Goal: Task Accomplishment & Management: Manage account settings

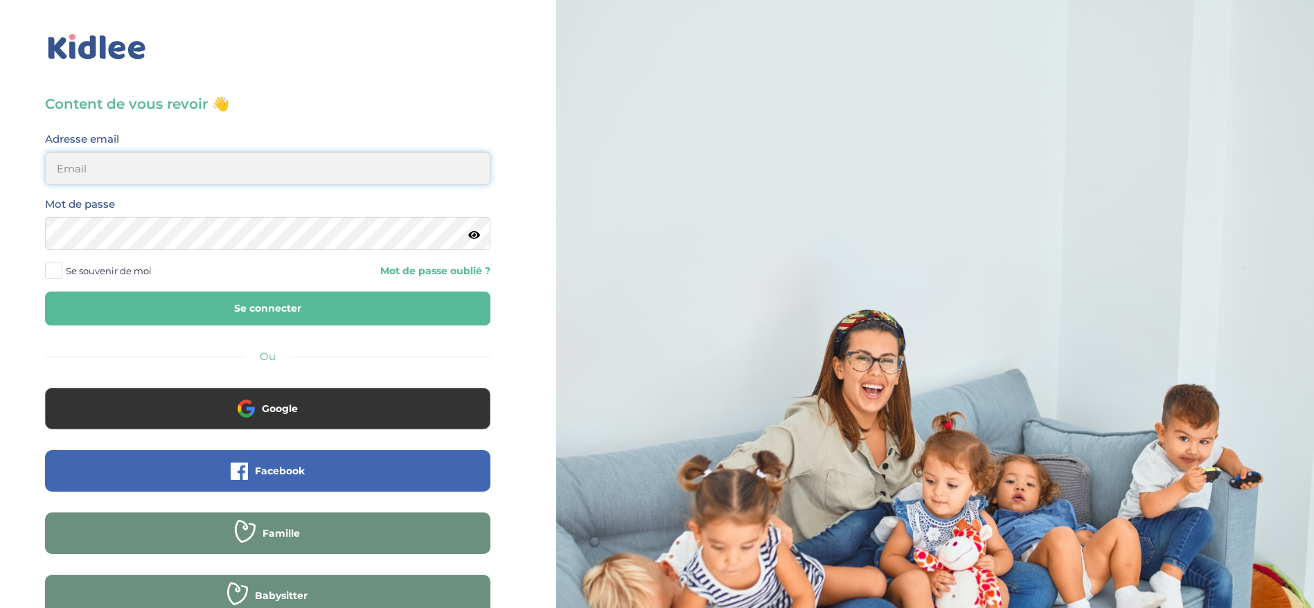
type input "ferial@kidlee.fr"
click at [321, 295] on button "Se connecter" at bounding box center [267, 309] width 445 height 34
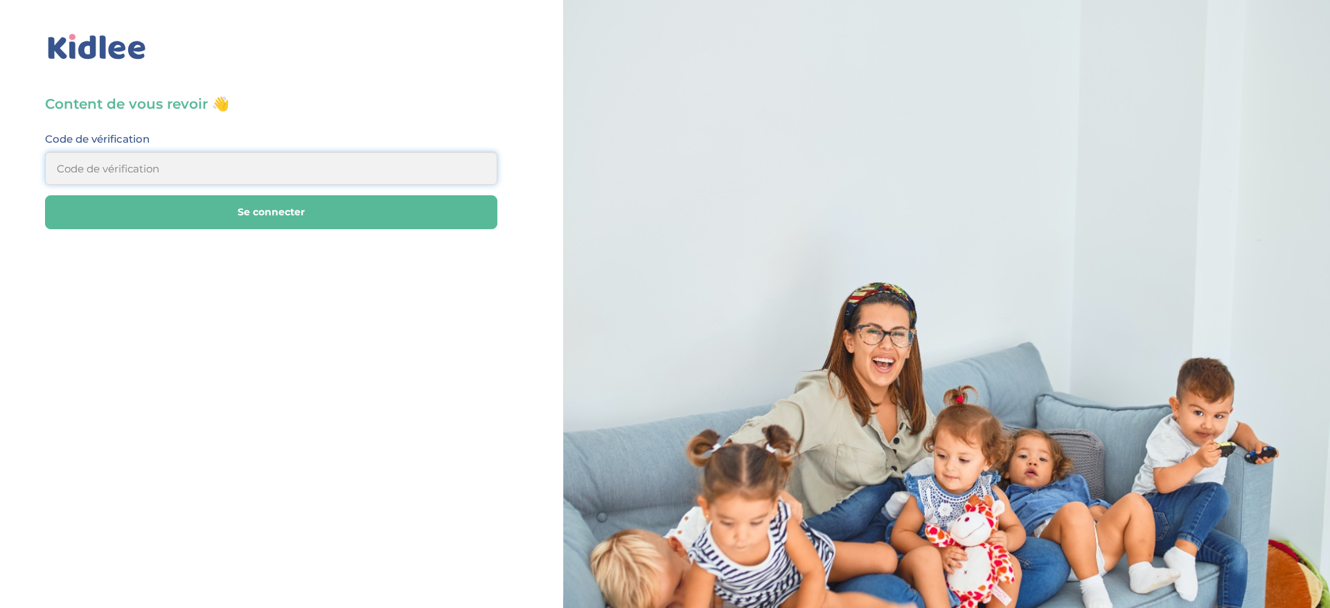
click at [283, 169] on input at bounding box center [271, 168] width 452 height 33
type input "173178"
click at [283, 219] on button "Se connecter" at bounding box center [271, 212] width 452 height 34
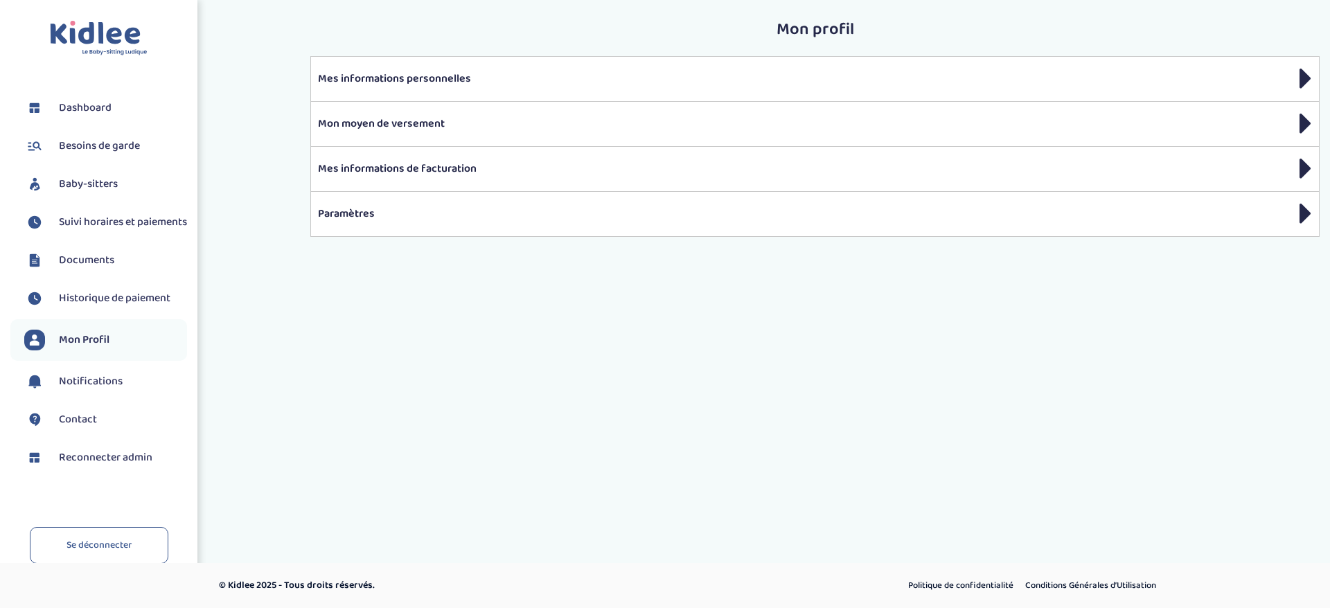
click at [72, 186] on span "Baby-sitters" at bounding box center [88, 184] width 59 height 17
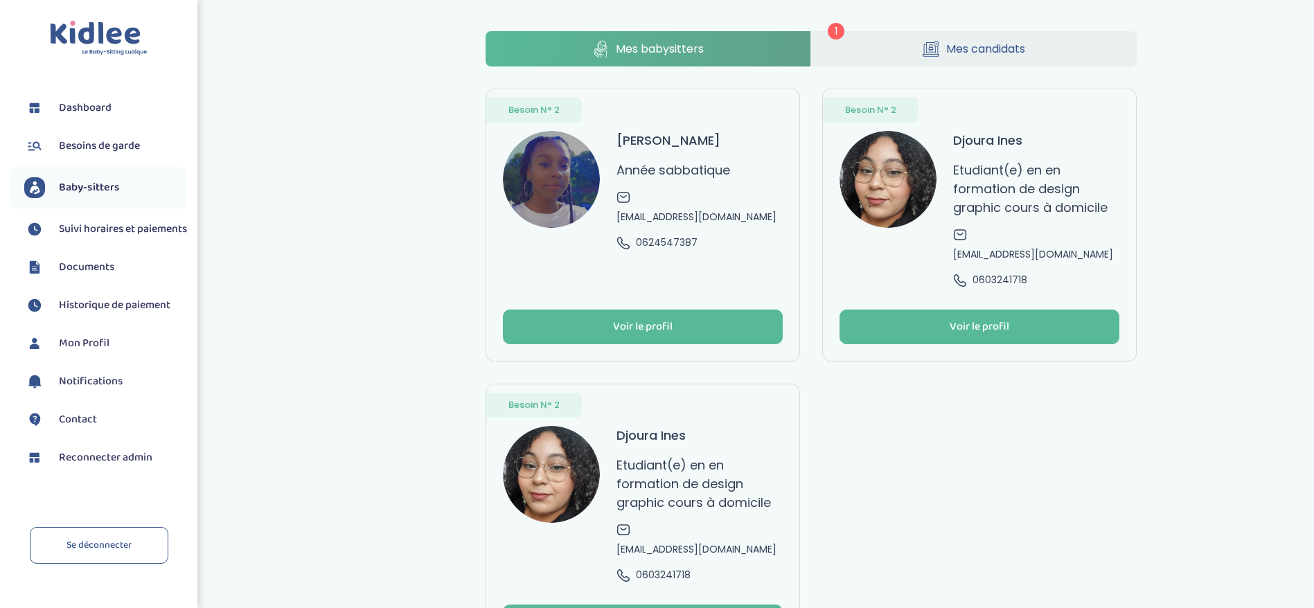
click at [718, 238] on link "Besoin N° 2 GOMES BRITO Darlène Année sabbatique wendygomes50@gmail.com 0624547…" at bounding box center [643, 225] width 314 height 273
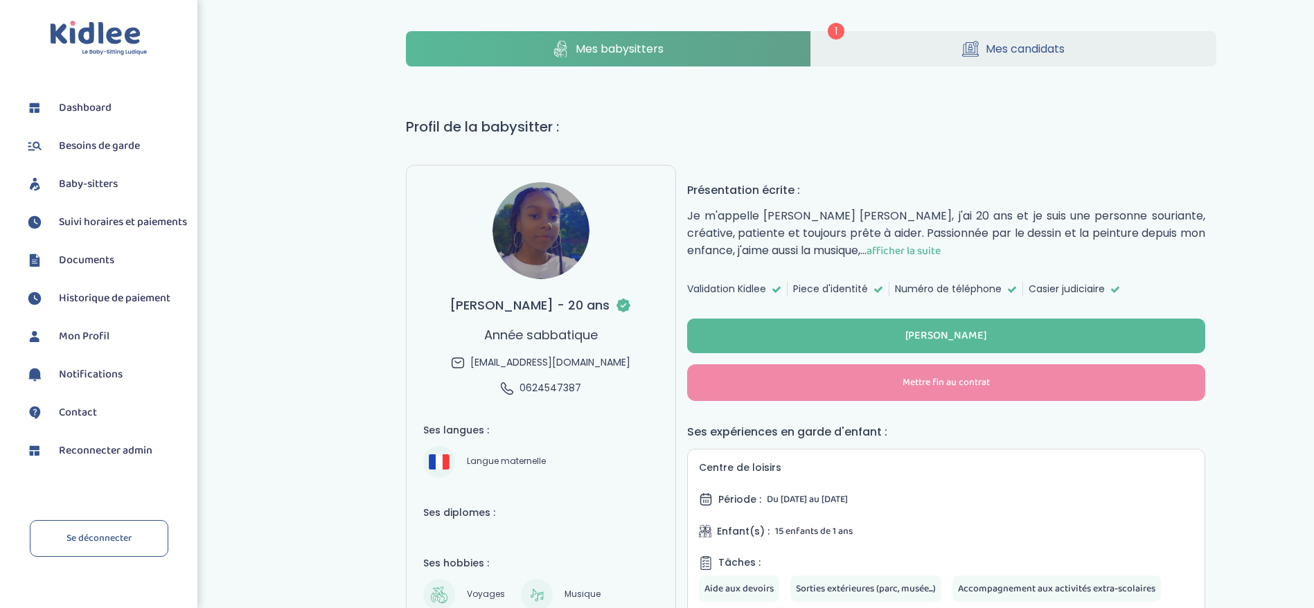
select select "J’ai rencontré un problème avec ce Babysitter"
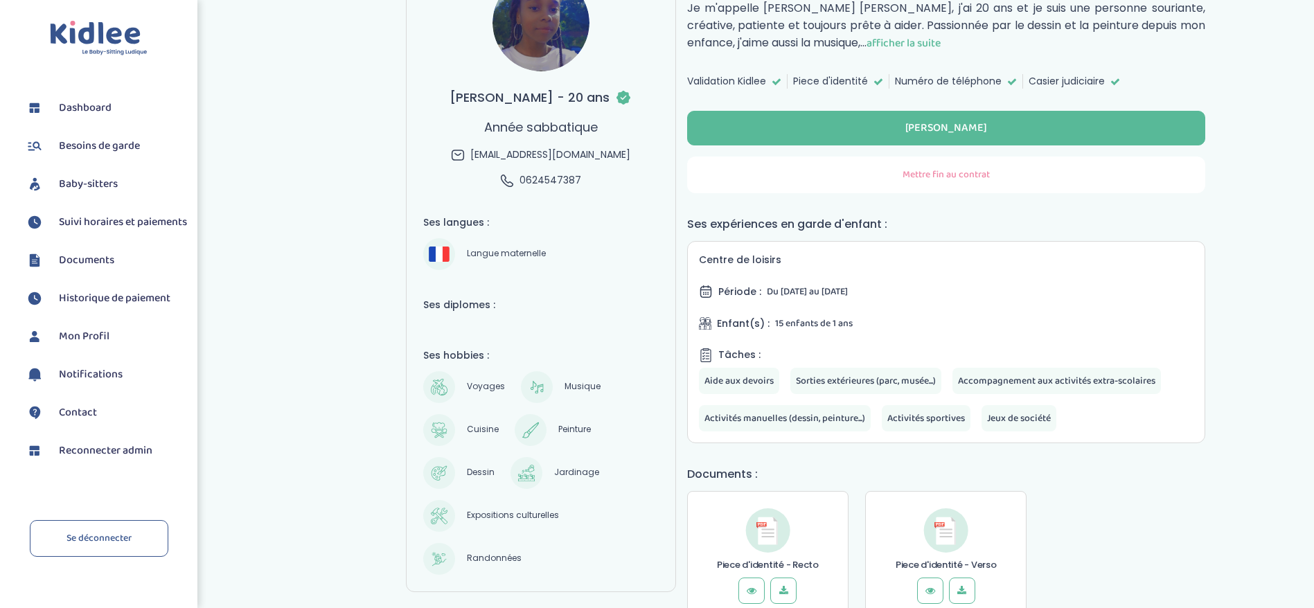
click at [802, 184] on button "Mettre fin au contrat" at bounding box center [946, 175] width 518 height 37
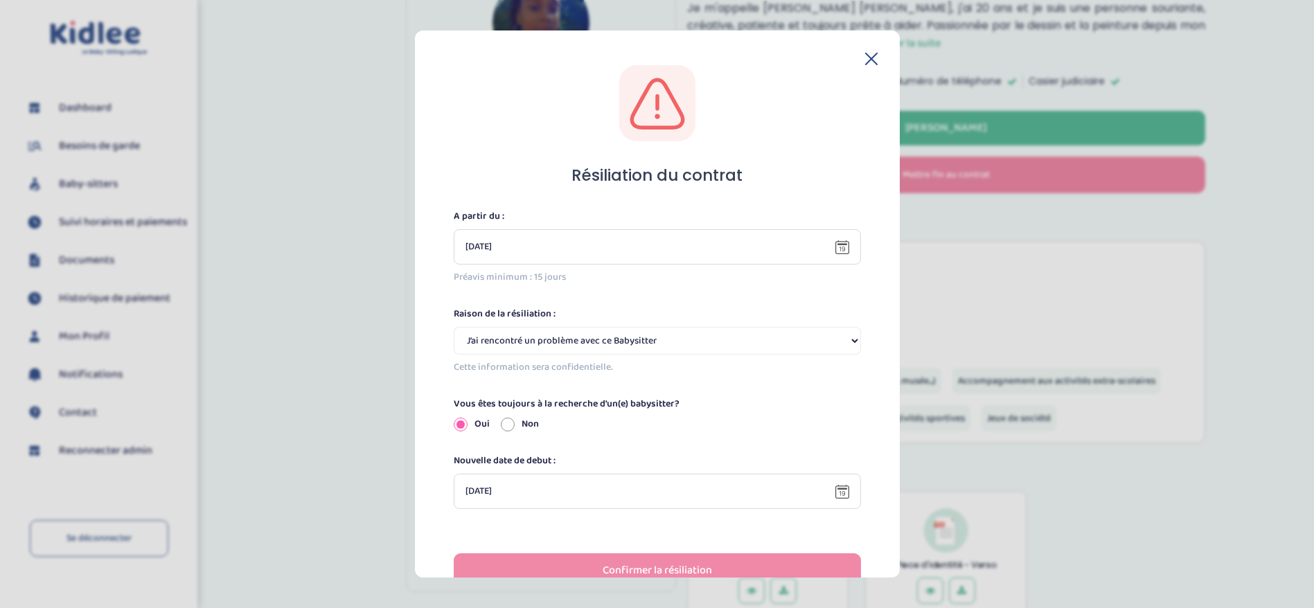
click at [505, 429] on input "Non" at bounding box center [508, 424] width 14 height 14
radio input "true"
radio input "false"
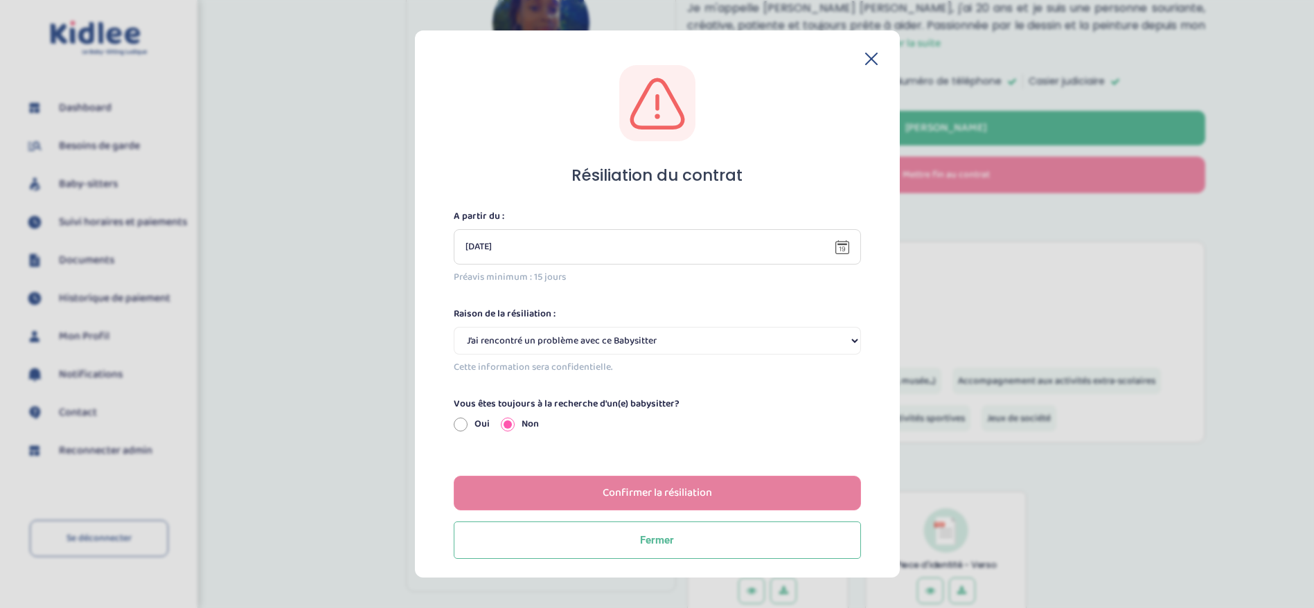
click at [542, 499] on button "Confirmer la résiliation" at bounding box center [657, 493] width 407 height 35
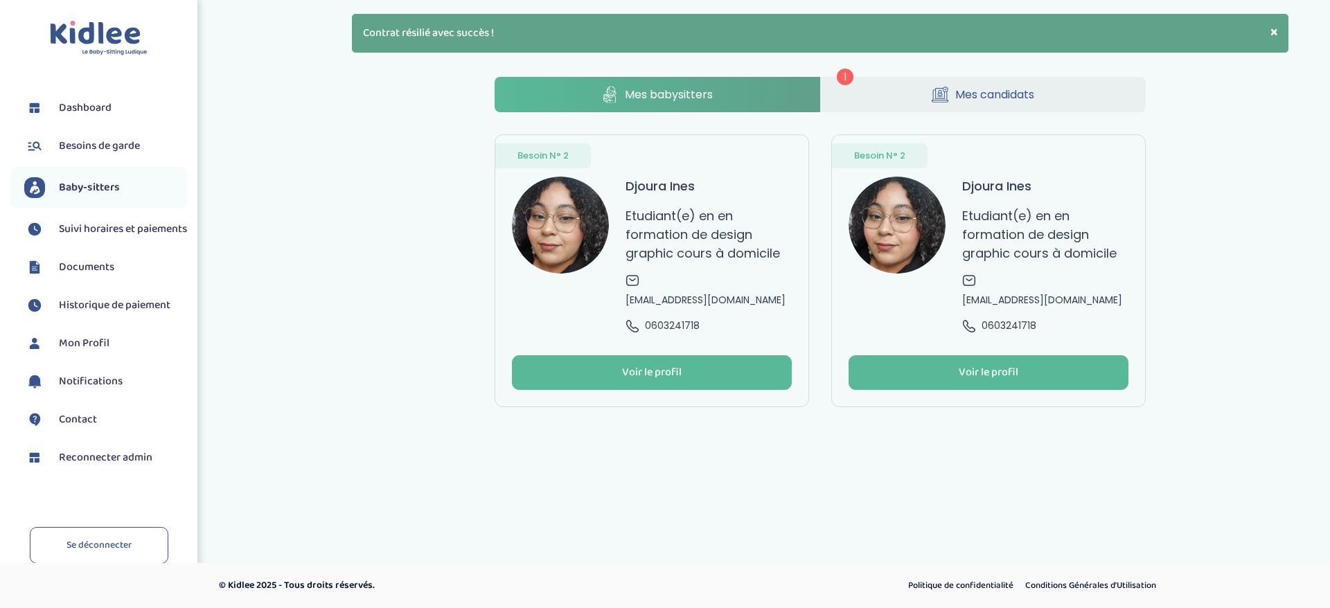
click at [873, 277] on div "Djoura Ines Etudiant(e) en en formation de design graphic cours à domicile [EMA…" at bounding box center [989, 255] width 280 height 157
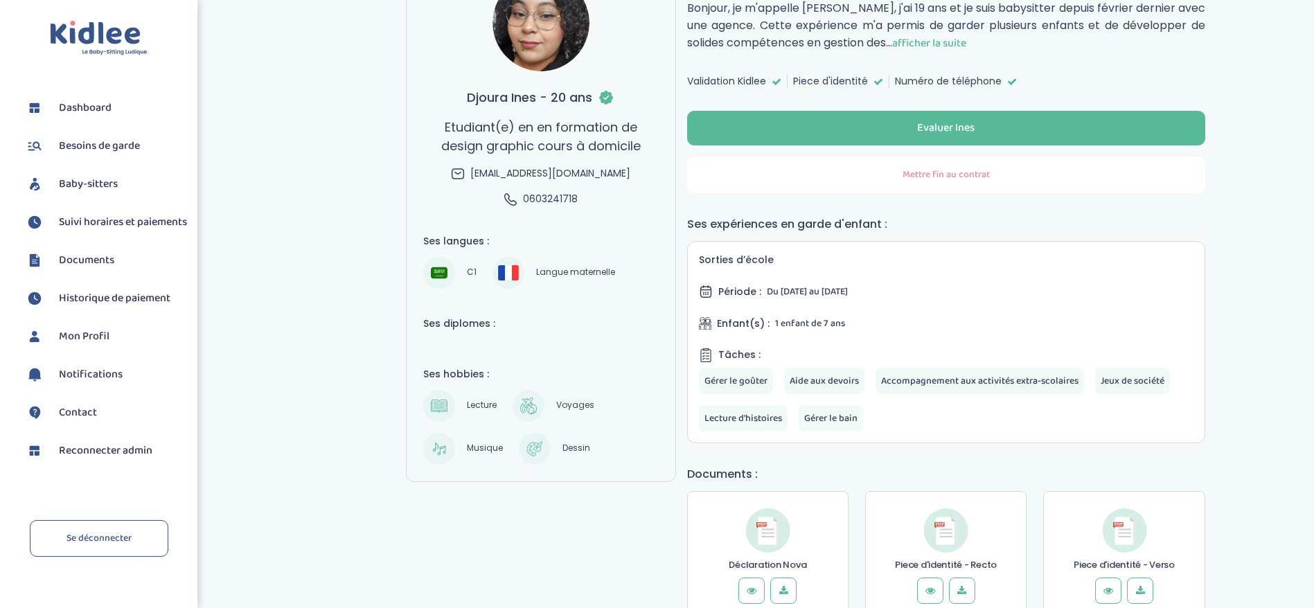
click at [833, 178] on button "Mettre fin au contrat" at bounding box center [946, 175] width 518 height 37
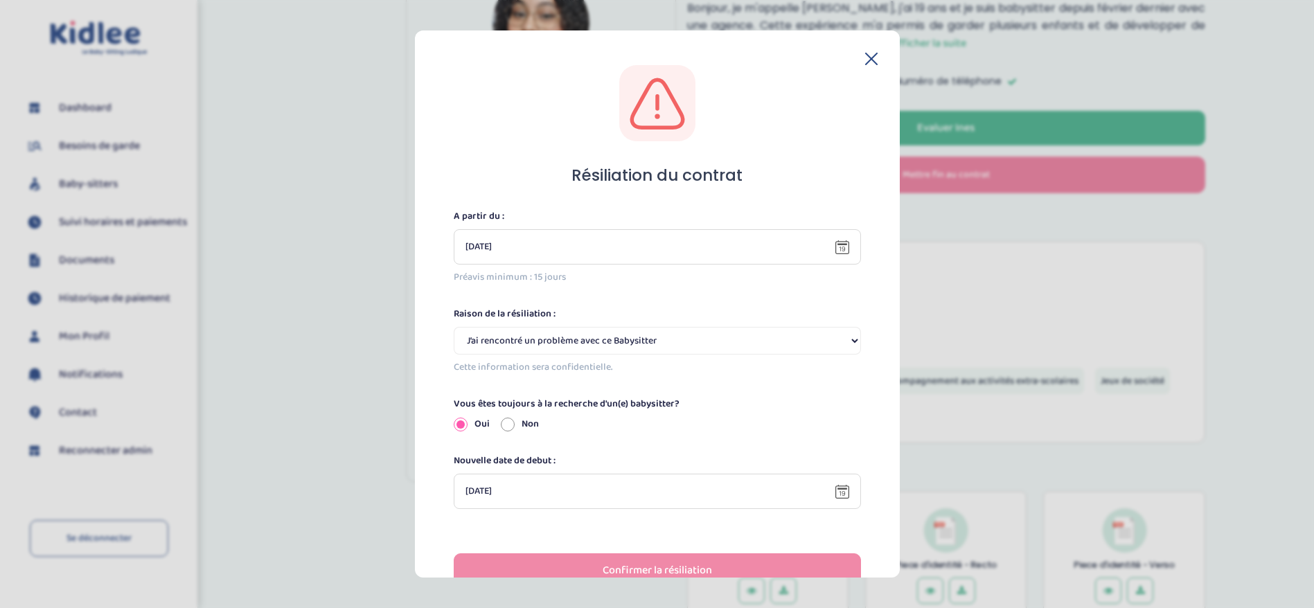
click at [578, 337] on select "Selectionne J’ai rencontré un problème avec ce Babysitter Ce Babysitter ne souh…" at bounding box center [657, 341] width 407 height 28
select select "Incompatibilité d’emploi du temps"
click at [454, 327] on select "Selectionne J’ai rencontré un problème avec ce Babysitter Ce Babysitter ne souh…" at bounding box center [657, 341] width 407 height 28
click at [607, 564] on div "Confirmer la résiliation" at bounding box center [657, 570] width 109 height 16
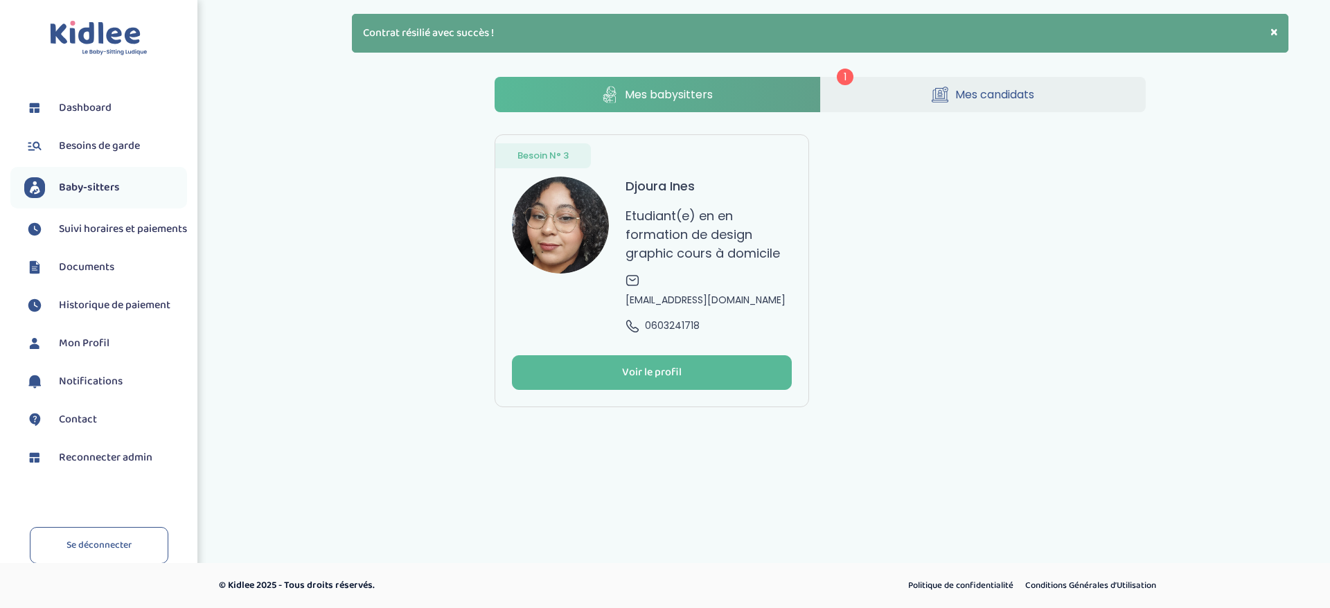
click at [752, 195] on div "Djoura Ines Etudiant(e) en en formation de design graphic cours à domicile [EMA…" at bounding box center [709, 255] width 166 height 157
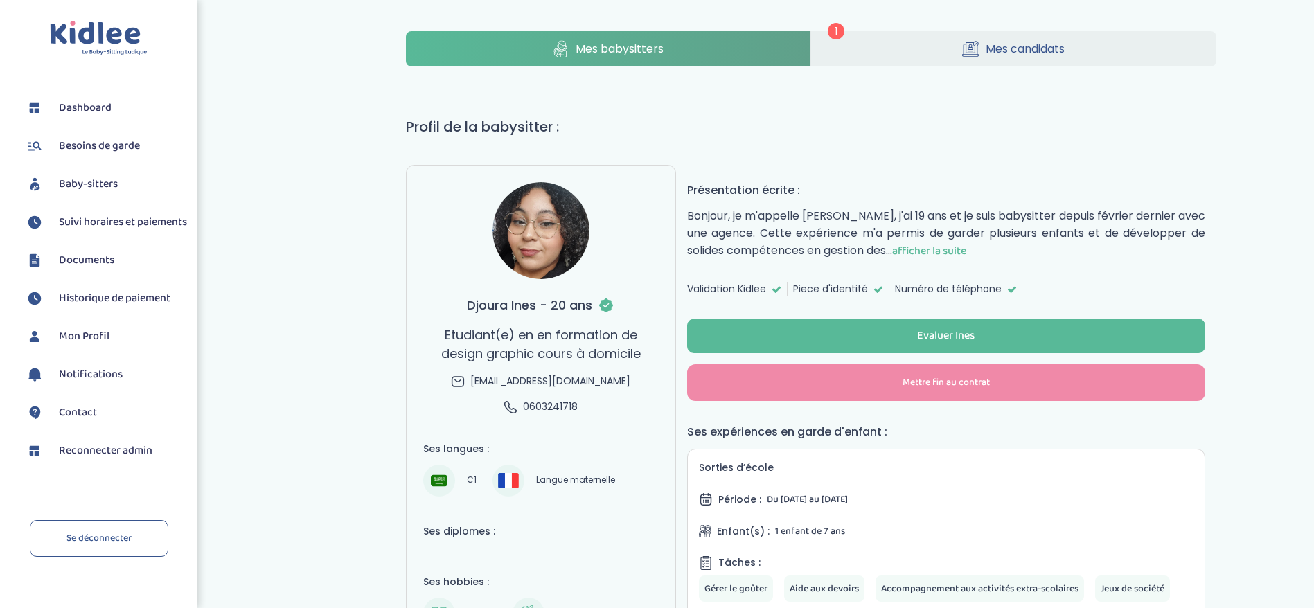
select select "J’ai rencontré un problème avec ce Babysitter"
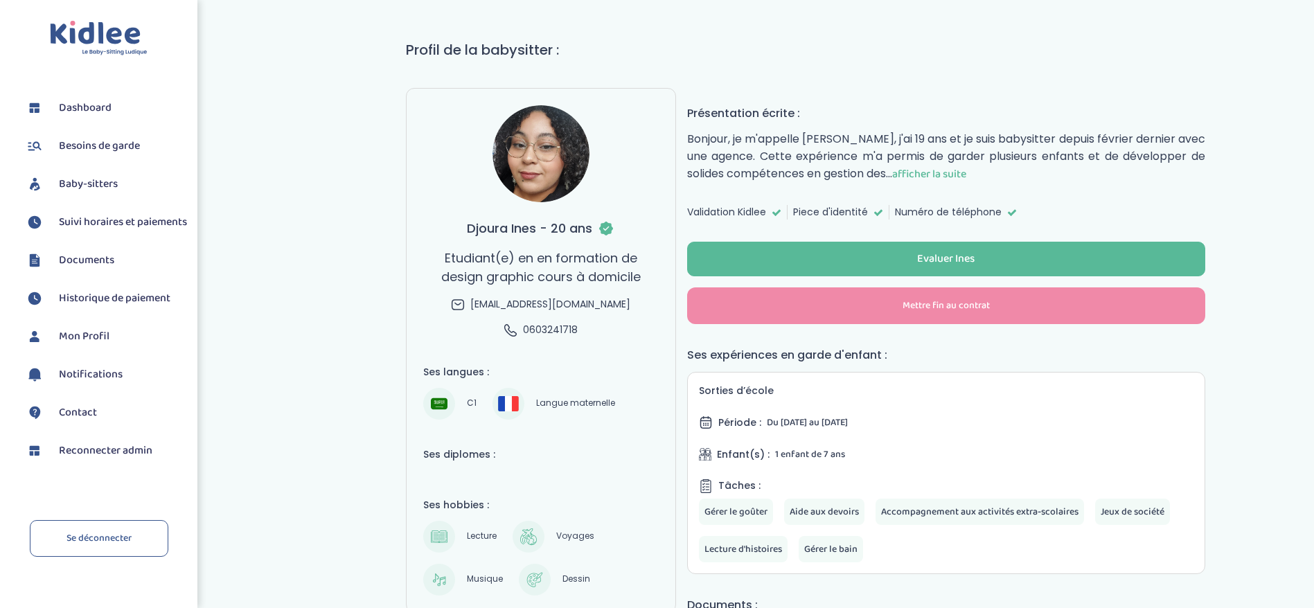
scroll to position [104, 0]
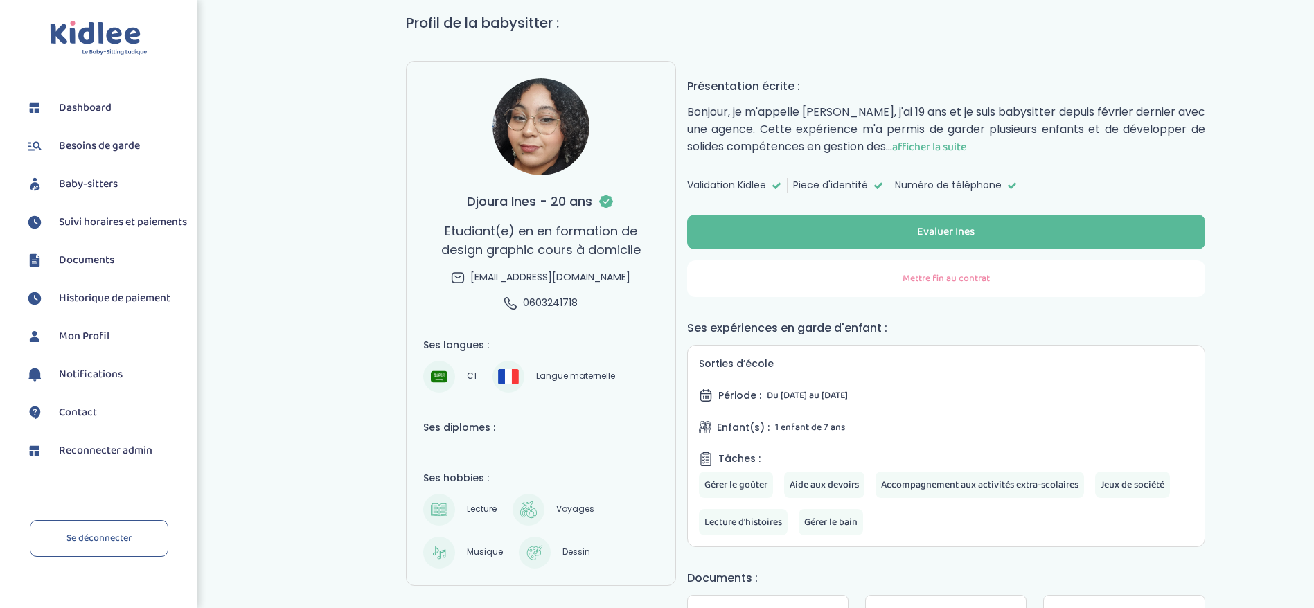
click at [842, 292] on button "Mettre fin au contrat" at bounding box center [946, 278] width 518 height 37
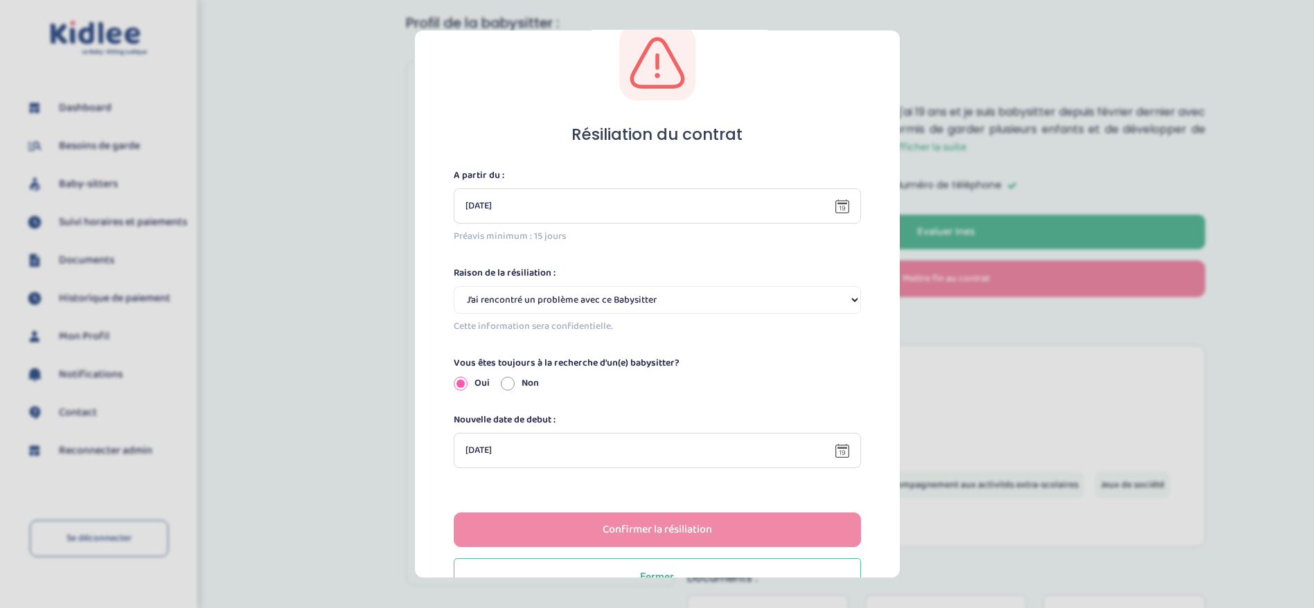
scroll to position [81, 0]
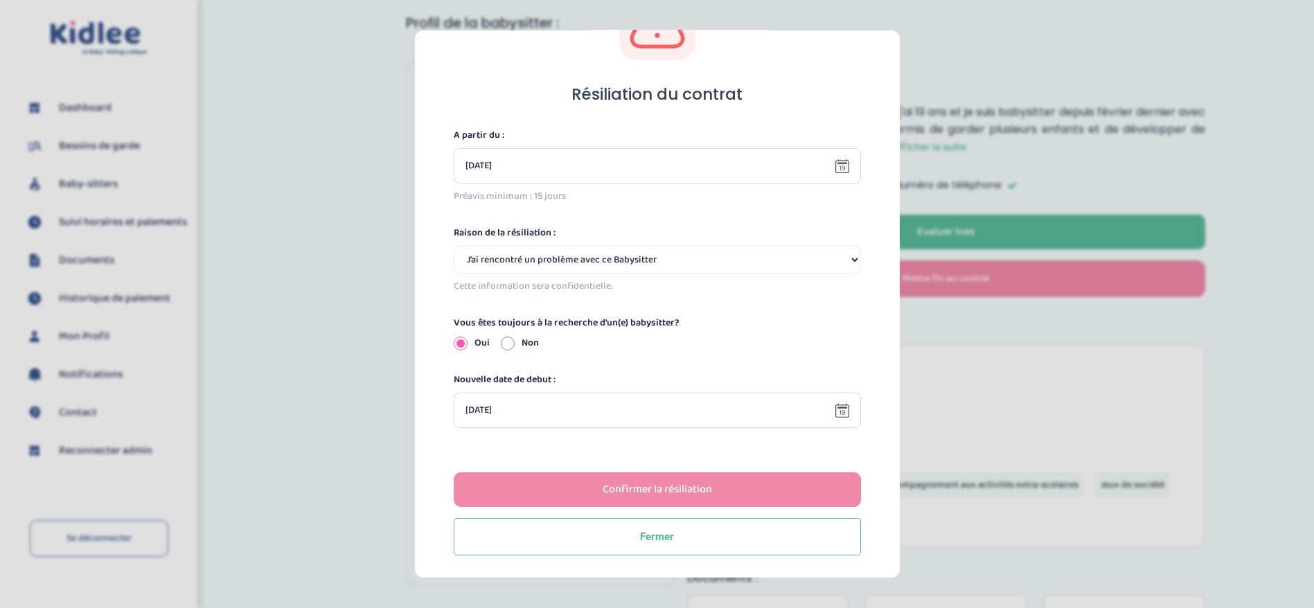
click at [506, 342] on input "Non" at bounding box center [508, 343] width 14 height 14
radio input "true"
radio input "false"
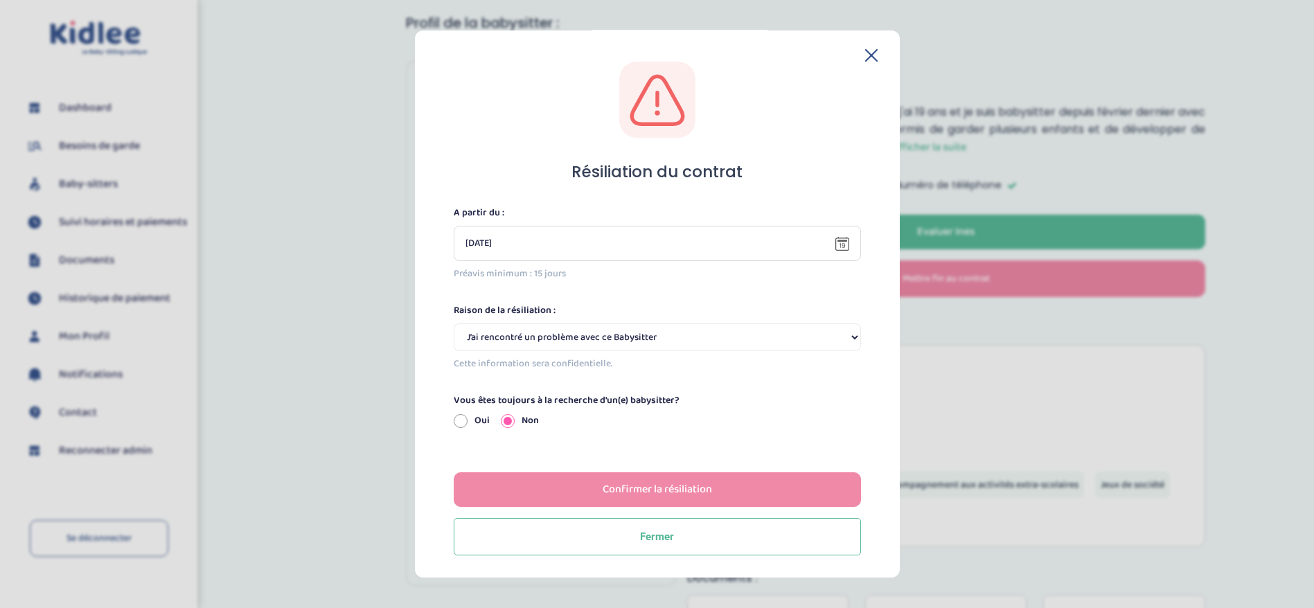
click at [600, 346] on select "Selectionne J’ai rencontré un problème avec ce Babysitter Ce Babysitter ne souh…" at bounding box center [657, 338] width 407 height 28
select select "Incompatibilité d’emploi du temps"
click at [454, 324] on select "Selectionne J’ai rencontré un problème avec ce Babysitter Ce Babysitter ne souh…" at bounding box center [657, 338] width 407 height 28
click at [612, 481] on div "Confirmer la résiliation" at bounding box center [657, 489] width 109 height 16
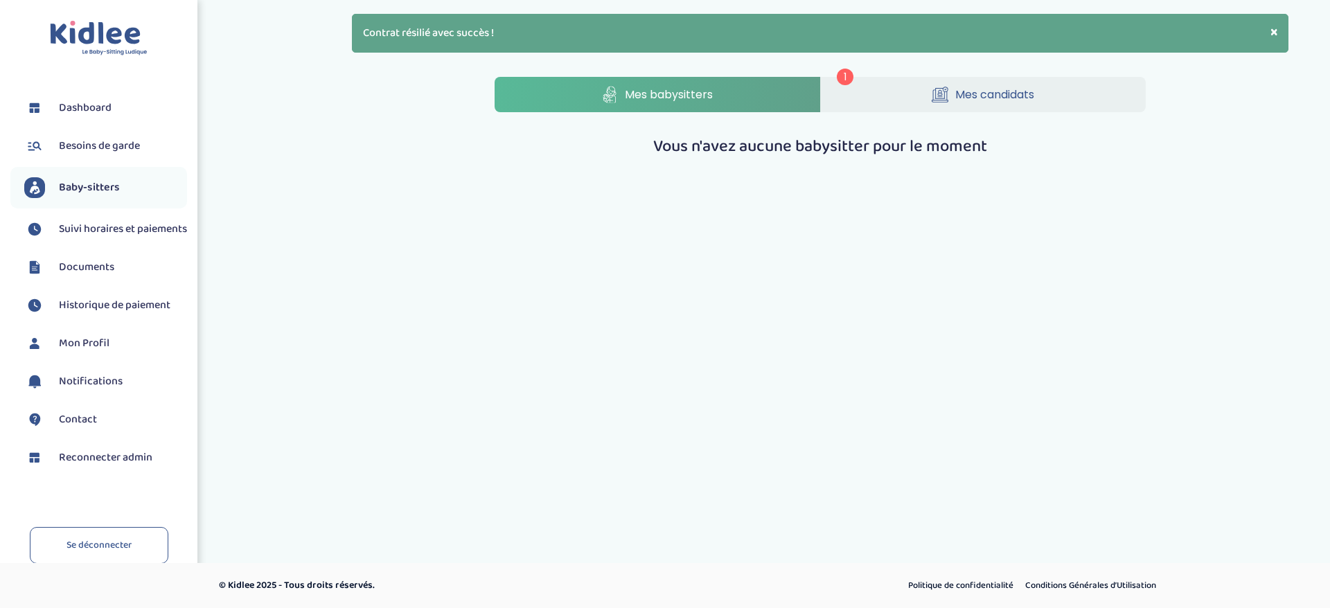
click at [106, 466] on span "Reconnecter admin" at bounding box center [106, 458] width 94 height 17
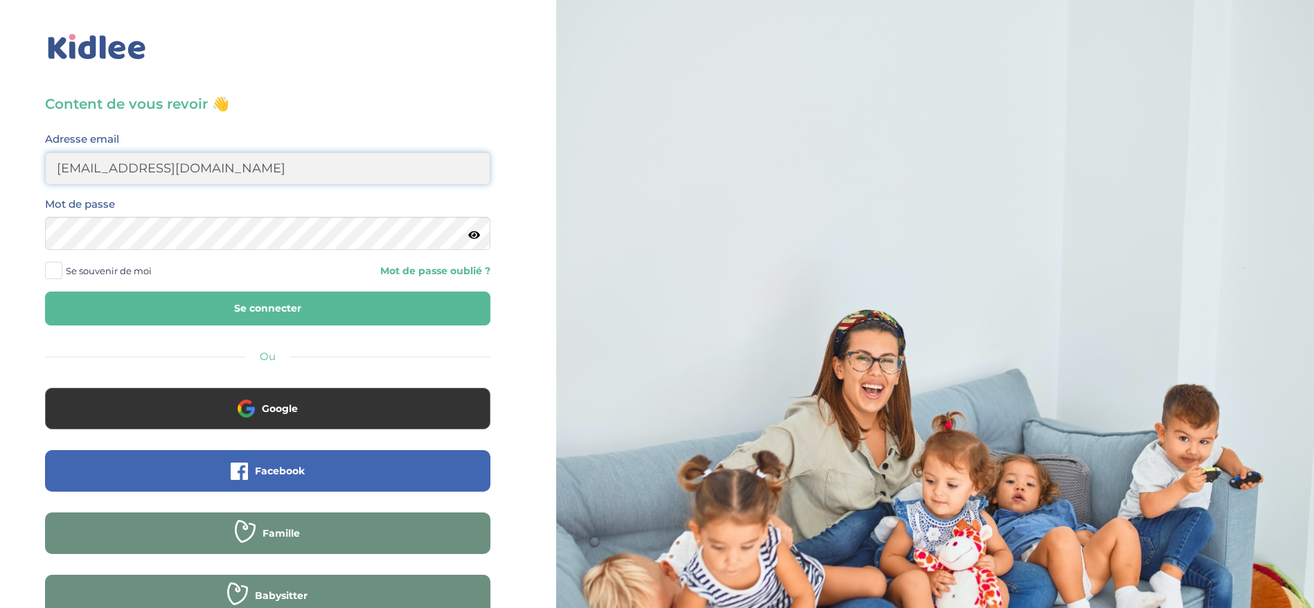
click at [262, 165] on input "[EMAIL_ADDRESS][DOMAIN_NAME]" at bounding box center [267, 168] width 445 height 33
type input "[EMAIL_ADDRESS][DOMAIN_NAME]"
click at [337, 304] on button "Se connecter" at bounding box center [267, 309] width 445 height 34
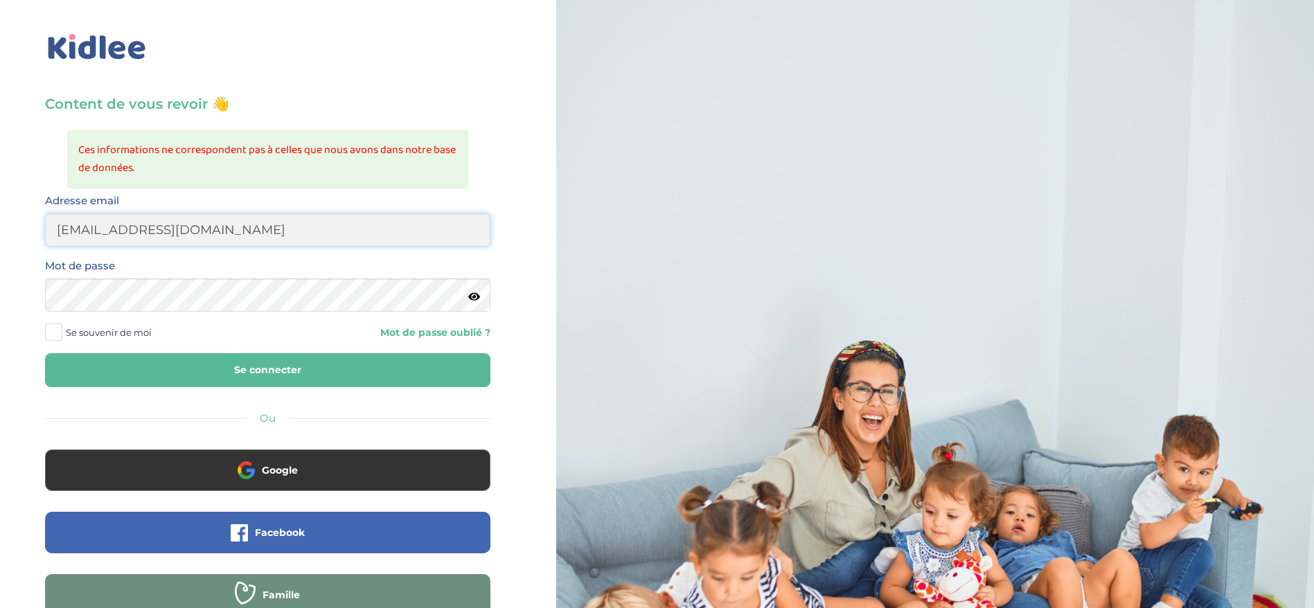
click at [321, 225] on input "[EMAIL_ADDRESS][DOMAIN_NAME]" at bounding box center [267, 229] width 445 height 33
type input "[EMAIL_ADDRESS][DOMAIN_NAME]"
click at [339, 382] on button "Se connecter" at bounding box center [267, 370] width 445 height 34
click at [227, 243] on input "[EMAIL_ADDRESS][DOMAIN_NAME]" at bounding box center [267, 229] width 445 height 33
type input "[EMAIL_ADDRESS][DOMAIN_NAME]"
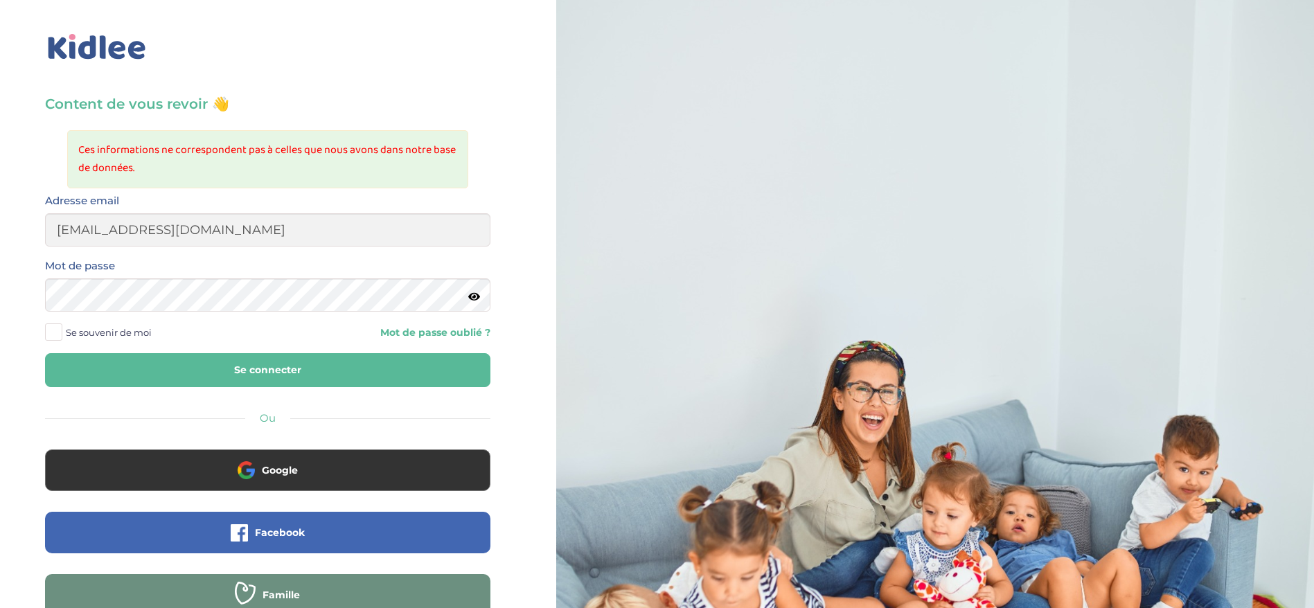
click at [473, 299] on icon at bounding box center [474, 297] width 12 height 10
click at [334, 366] on button "Se connecter" at bounding box center [267, 370] width 445 height 34
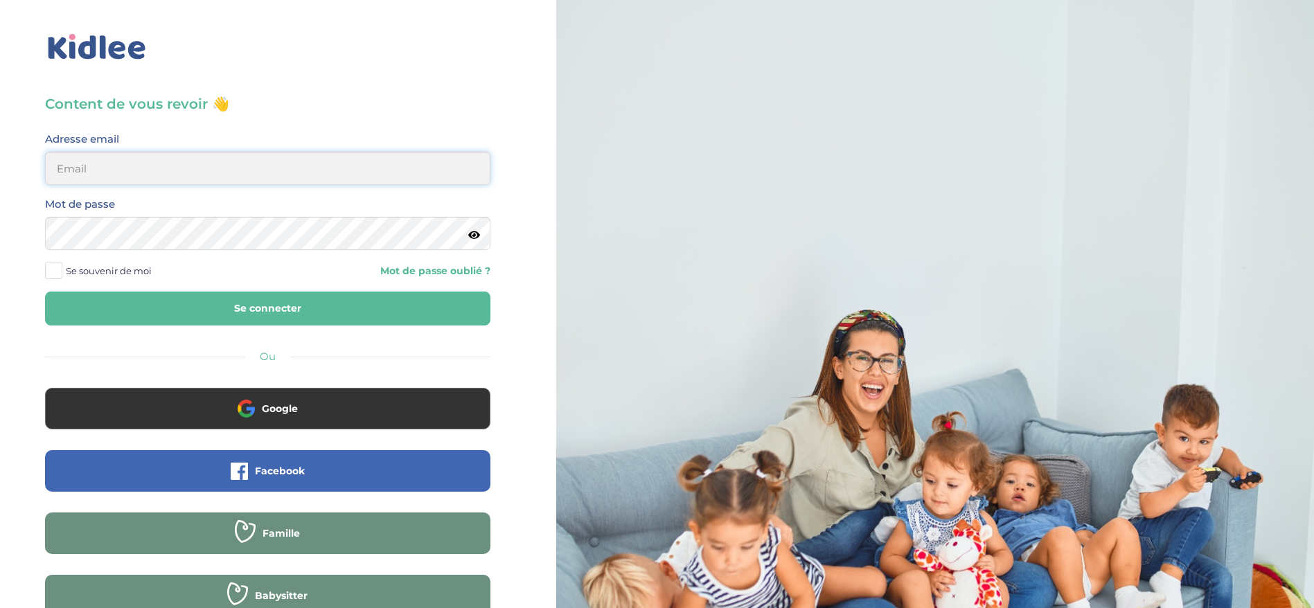
type input "[EMAIL_ADDRESS][DOMAIN_NAME]"
click at [305, 303] on button "Se connecter" at bounding box center [267, 309] width 445 height 34
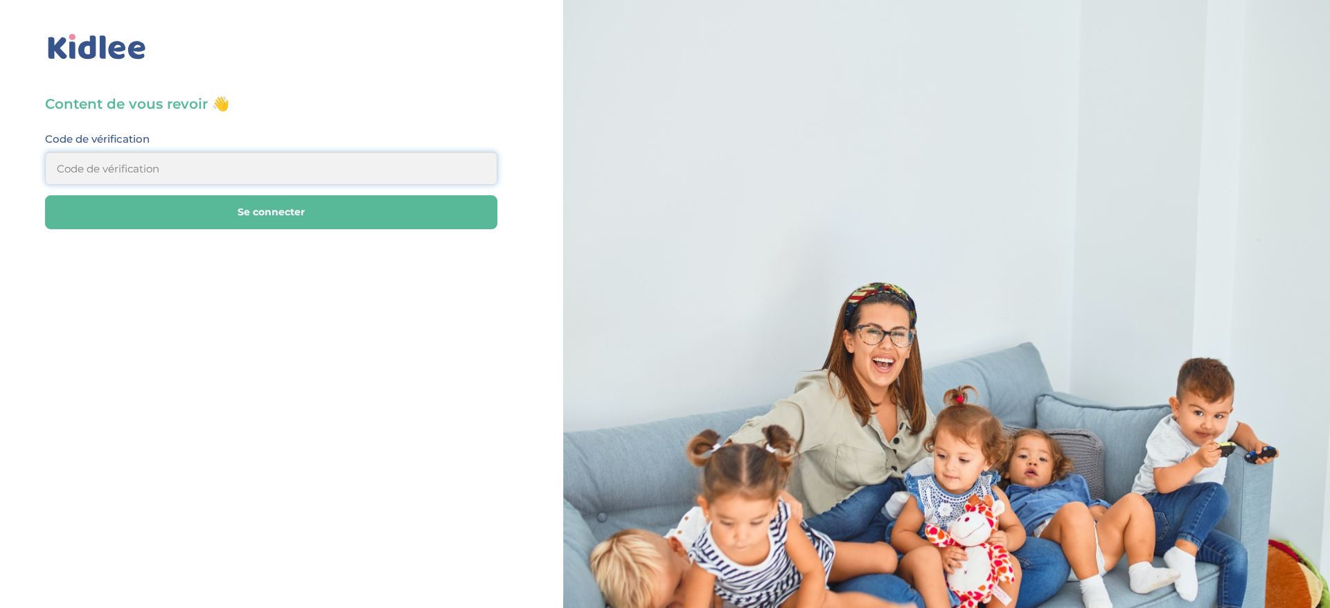
click at [319, 170] on input at bounding box center [271, 168] width 452 height 33
type input "692523"
click at [315, 200] on button "Se connecter" at bounding box center [271, 212] width 452 height 34
